Goal: Transaction & Acquisition: Purchase product/service

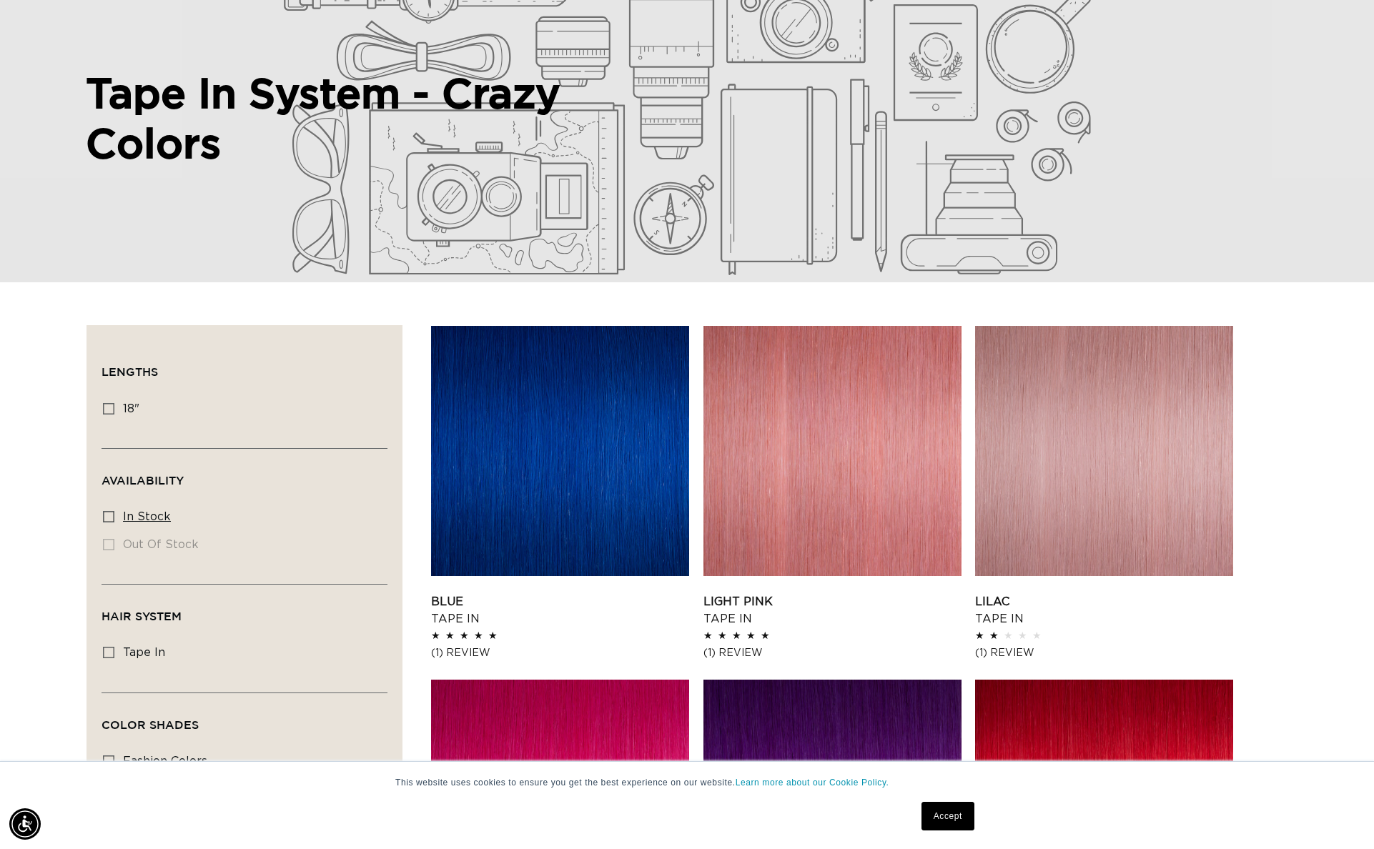
scroll to position [0, 1271]
click at [109, 511] on icon at bounding box center [108, 516] width 11 height 11
click at [109, 511] on input "In stock In stock (8 products)" at bounding box center [108, 516] width 11 height 11
checkbox input "true"
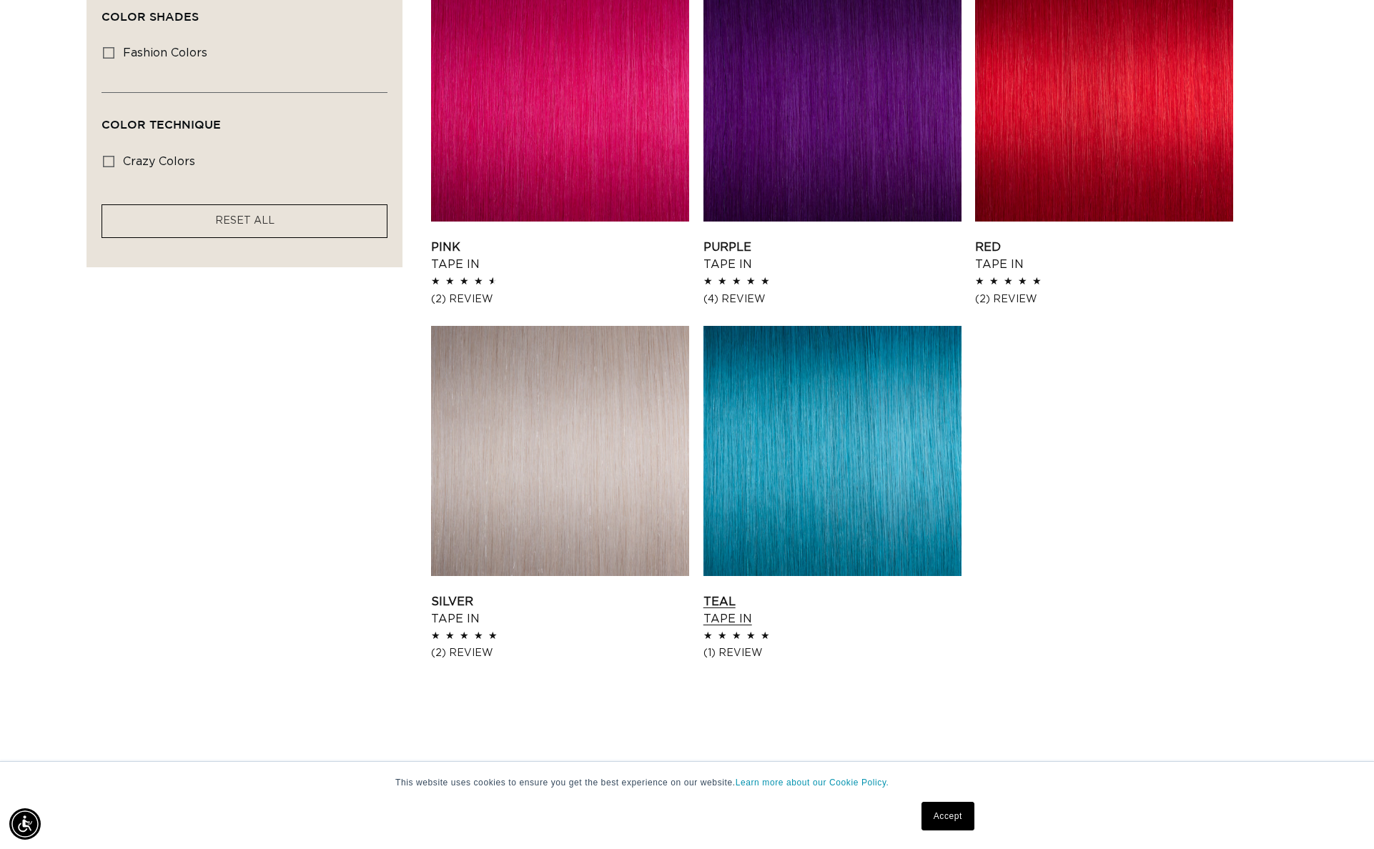
click at [741, 628] on link "Teal Tape In" at bounding box center [833, 610] width 258 height 34
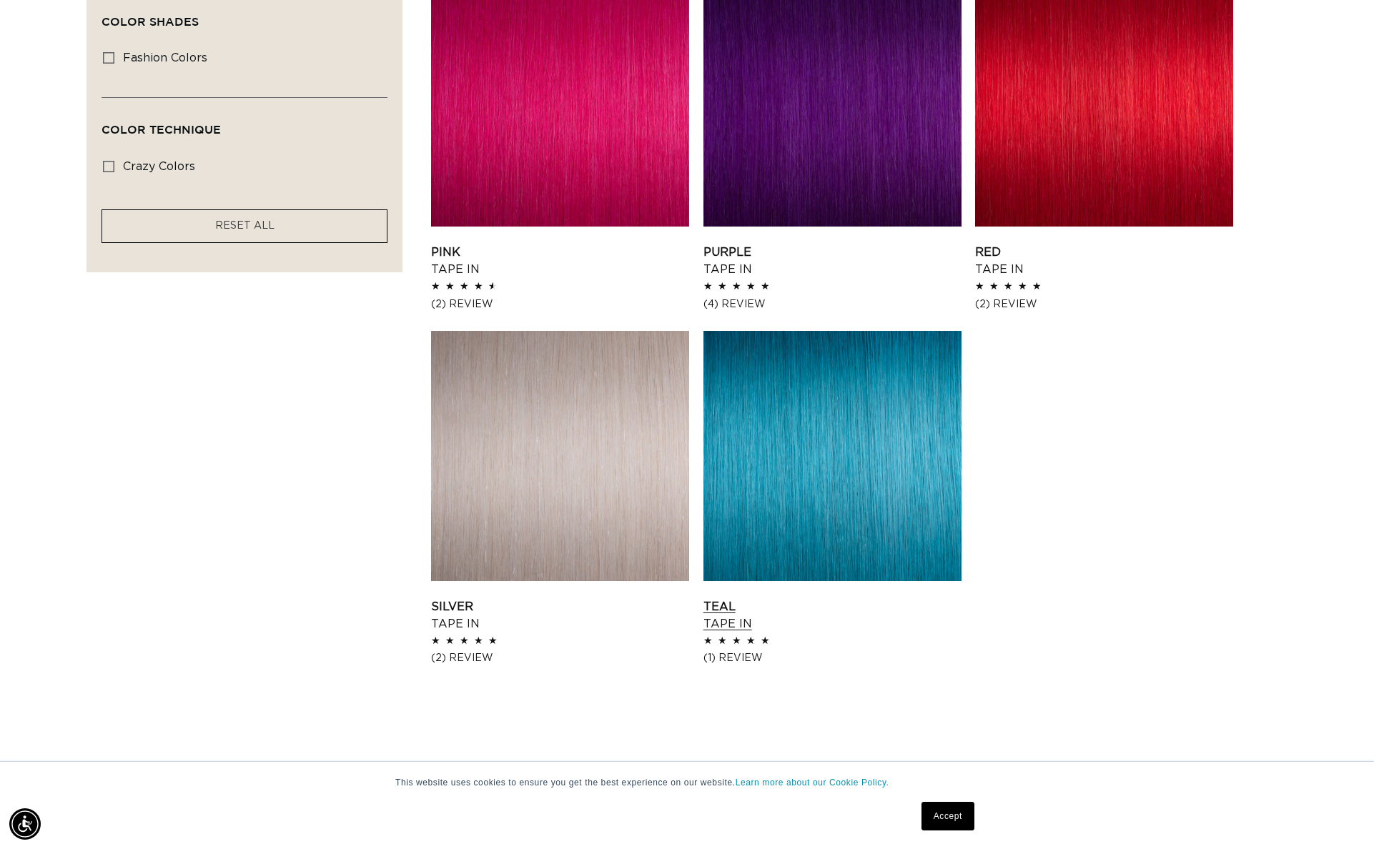
scroll to position [0, 2543]
click at [762, 633] on link "Teal Tape In" at bounding box center [833, 615] width 258 height 34
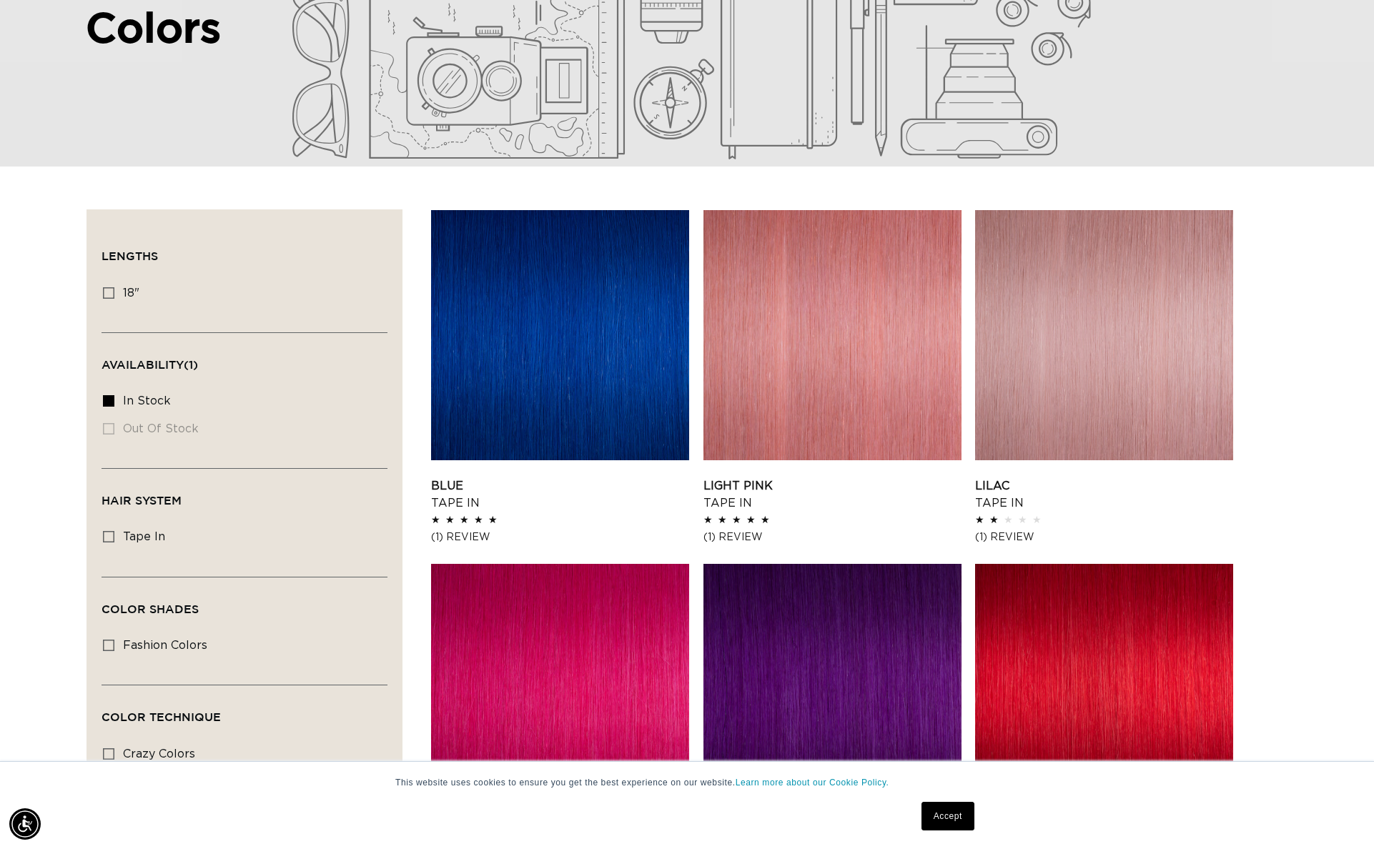
scroll to position [0, 1271]
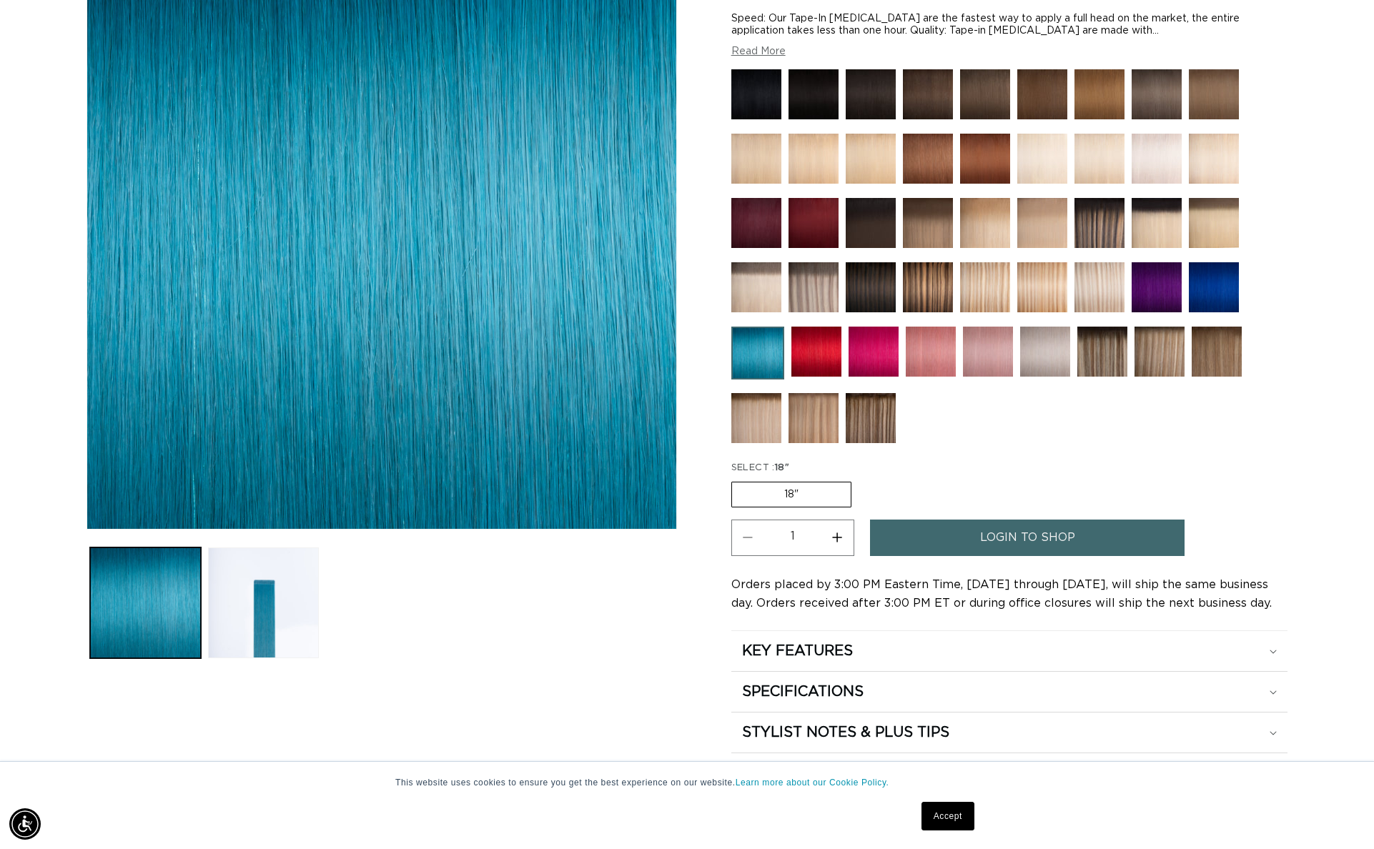
scroll to position [260, 0]
